Goal: Information Seeking & Learning: Learn about a topic

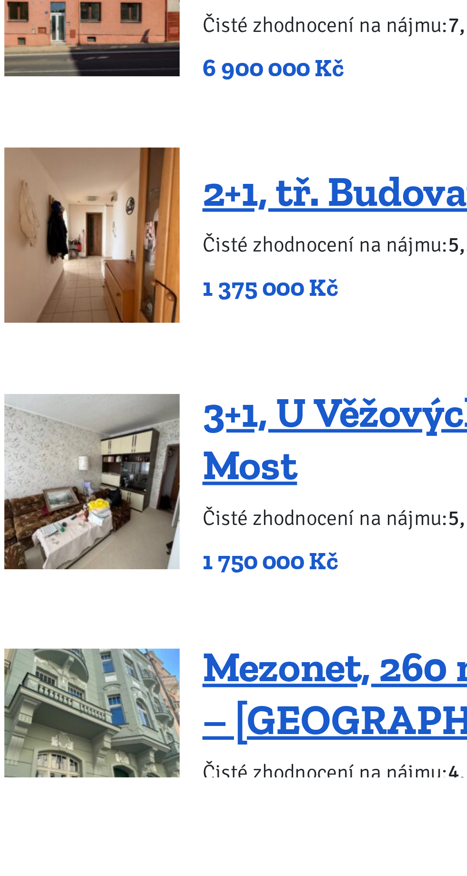
scroll to position [1059, 0]
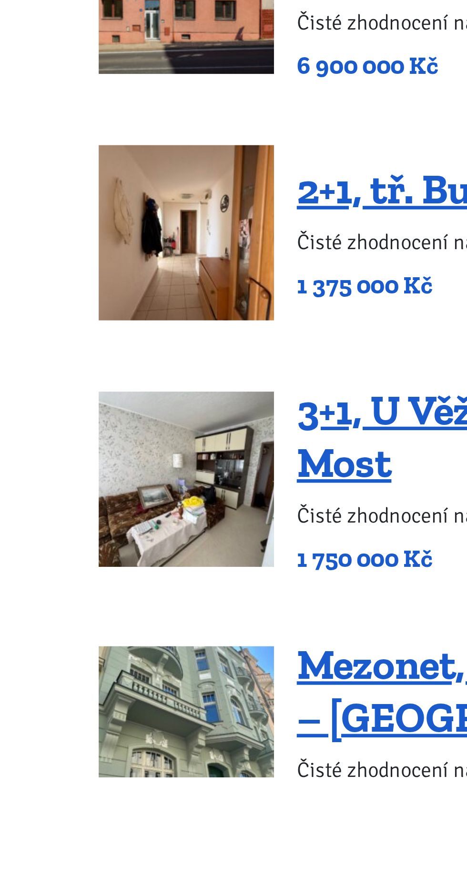
click at [101, 719] on img at bounding box center [104, 754] width 71 height 71
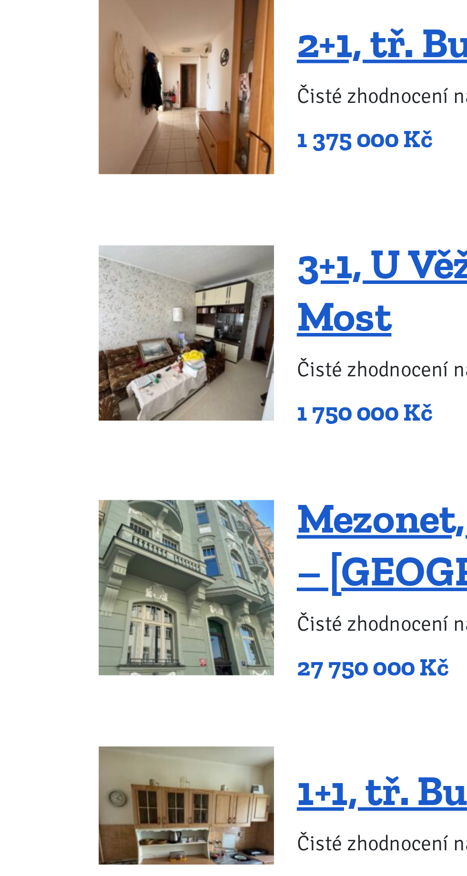
scroll to position [1167, 0]
